Goal: Task Accomplishment & Management: Use online tool/utility

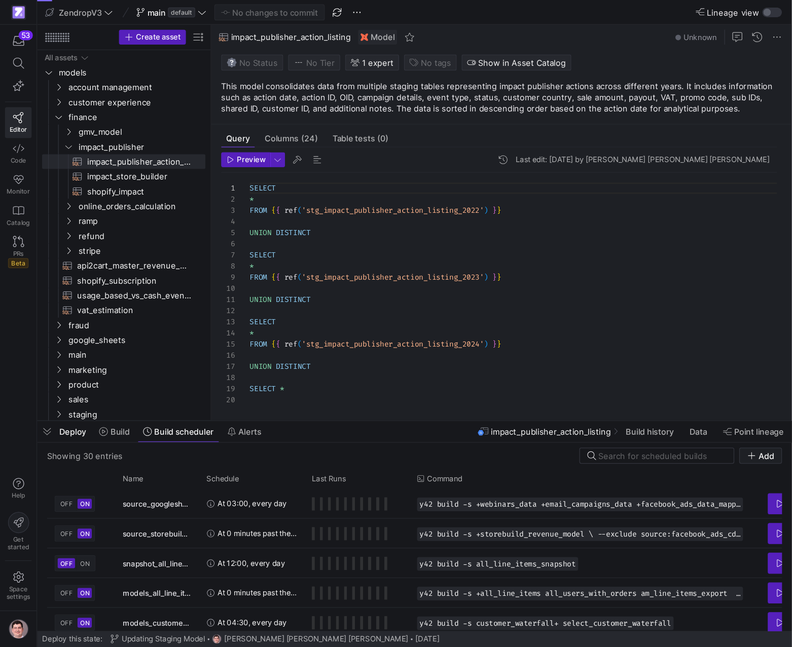
scroll to position [91, 0]
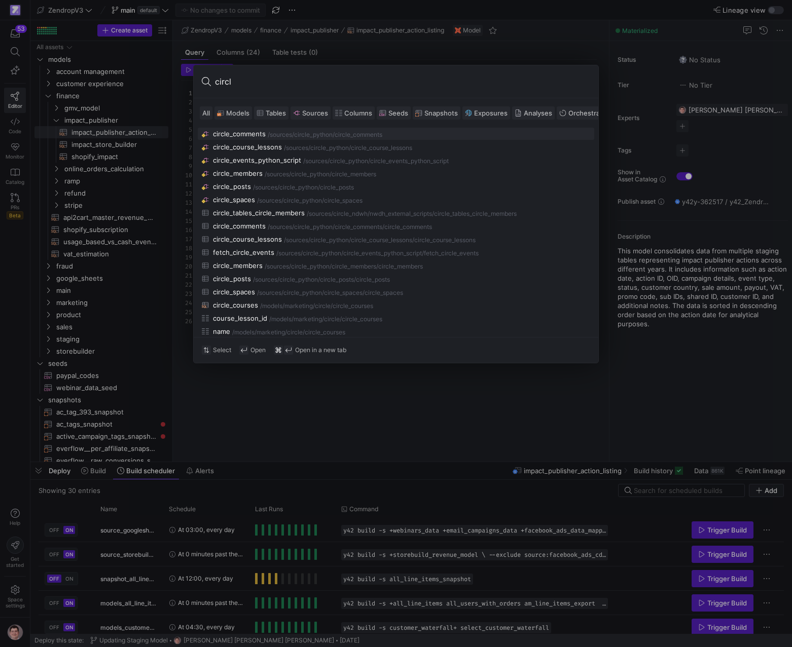
type input "circle"
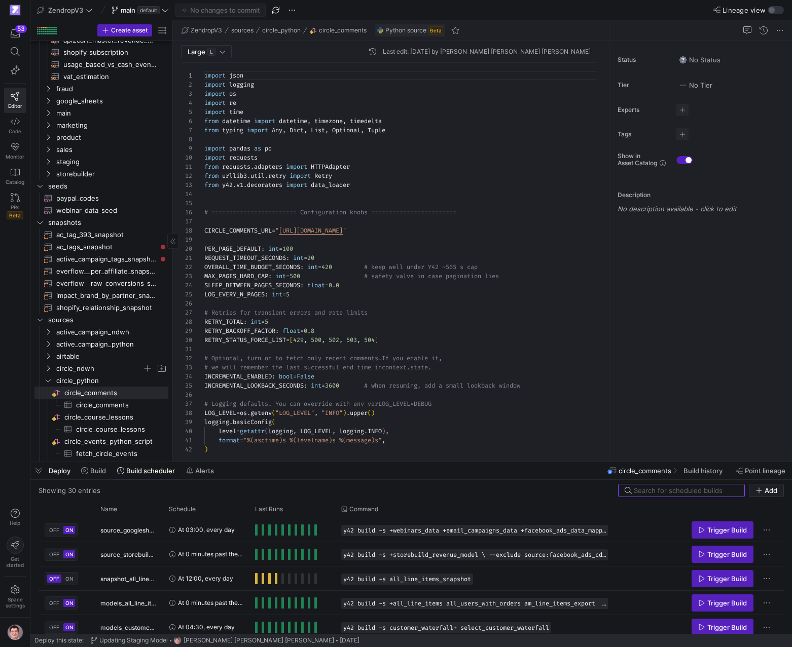
scroll to position [182, 0]
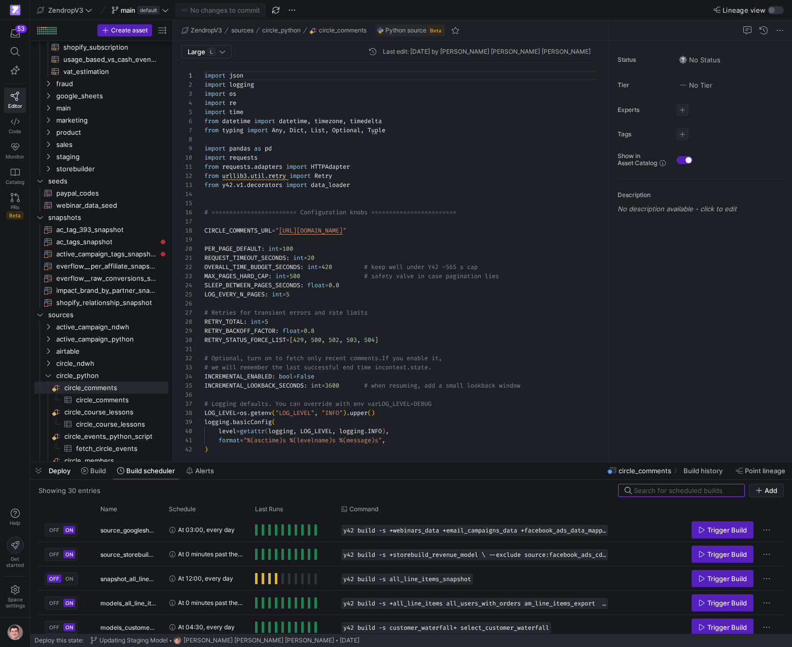
click at [647, 471] on span "circle_comments" at bounding box center [644, 471] width 53 height 8
click at [647, 470] on span at bounding box center [703, 471] width 49 height 16
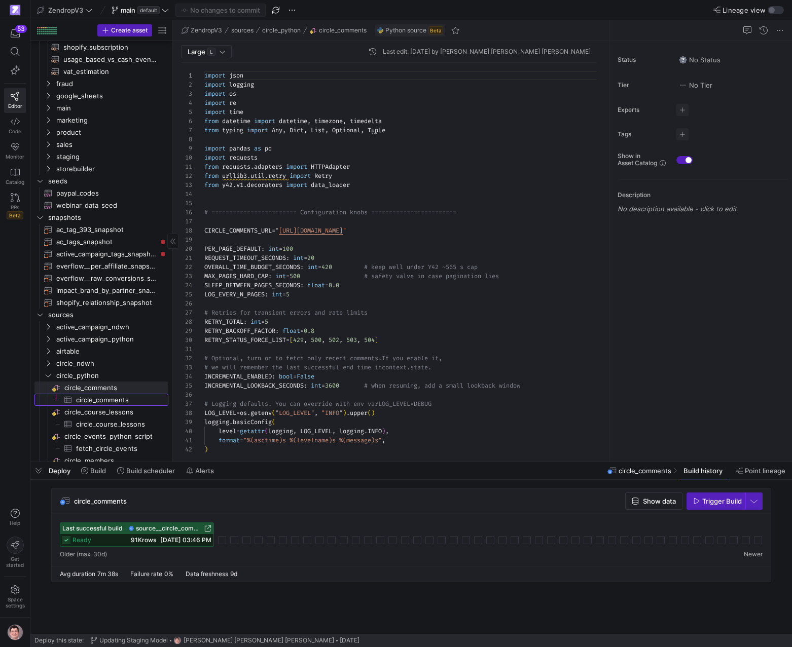
click at [129, 399] on span "circle_comments​​​​​​​​​" at bounding box center [116, 400] width 81 height 12
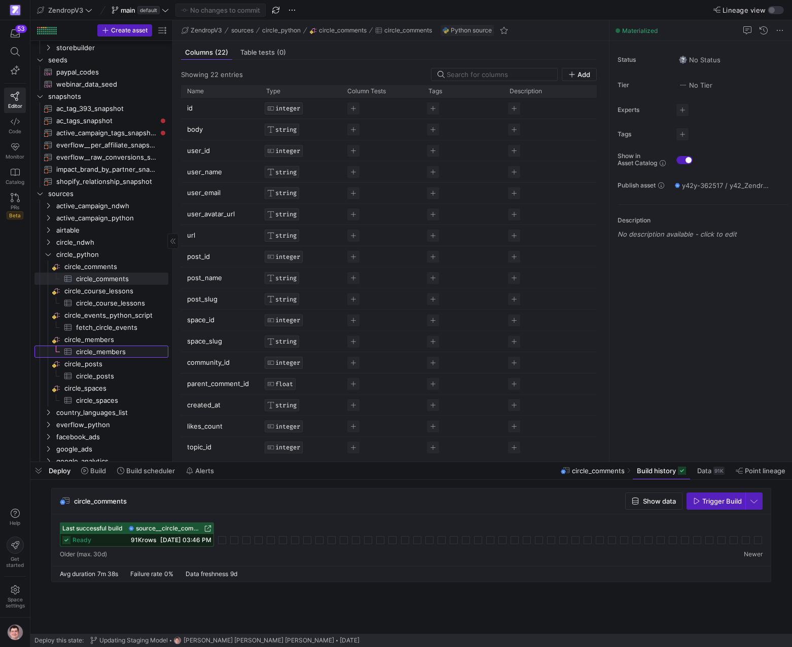
click at [98, 354] on span "circle_members​​​​​​​​​" at bounding box center [116, 352] width 81 height 12
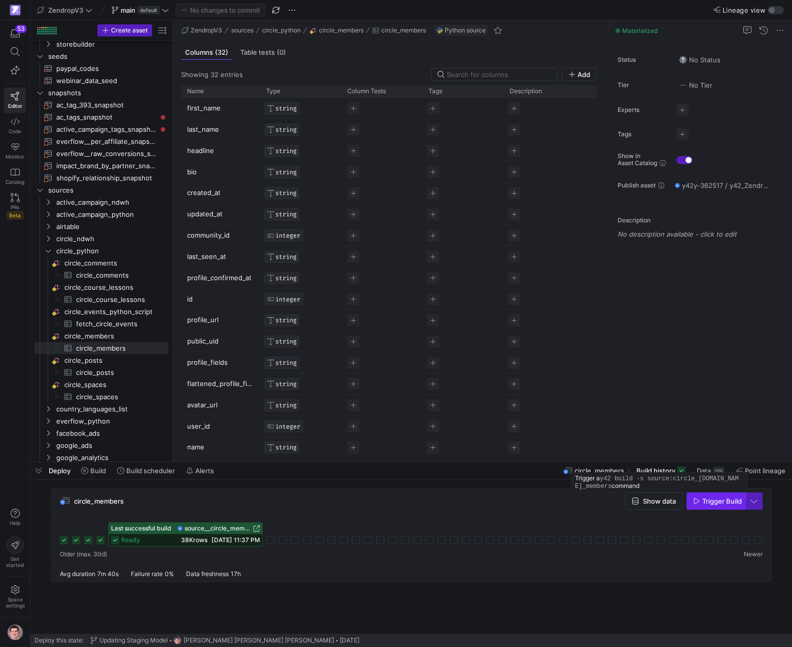
click at [647, 505] on span "Trigger Build" at bounding box center [722, 501] width 40 height 8
